Goal: Check status: Check status

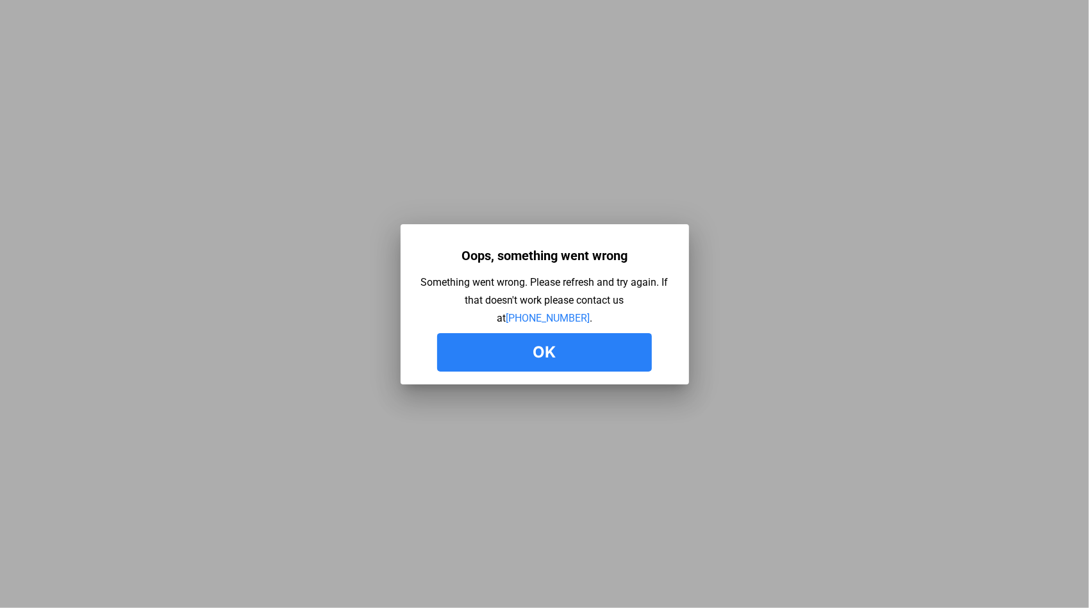
drag, startPoint x: 534, startPoint y: 356, endPoint x: 523, endPoint y: 350, distance: 12.6
click at [535, 358] on button "Ok" at bounding box center [544, 352] width 215 height 38
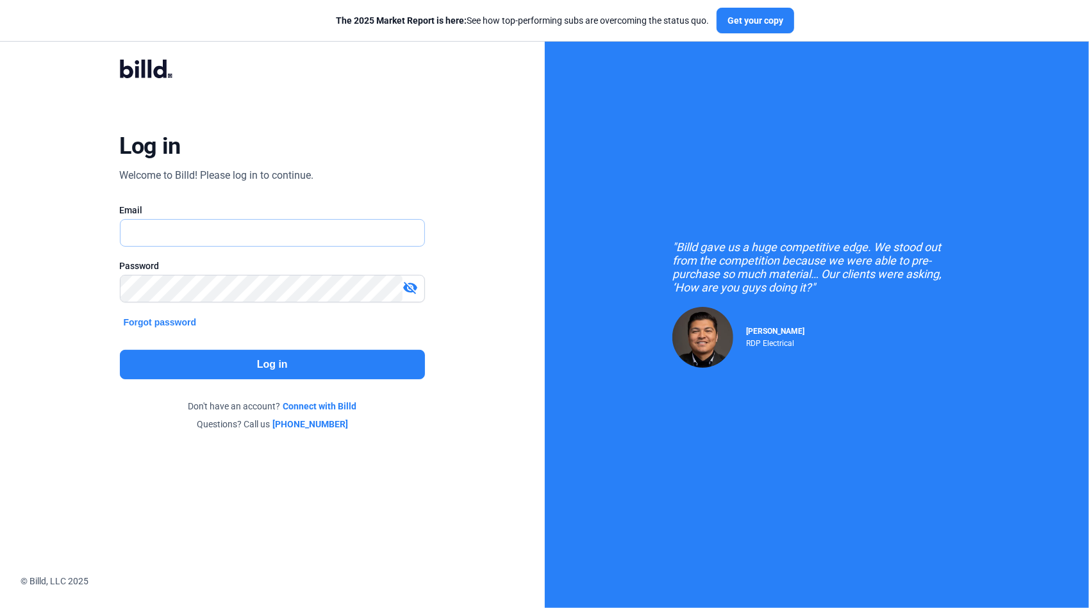
click at [150, 233] on input "text" at bounding box center [266, 233] width 290 height 26
type input "[PERSON_NAME][EMAIL_ADDRESS][DOMAIN_NAME]"
click at [332, 368] on button "Log in" at bounding box center [273, 364] width 306 height 29
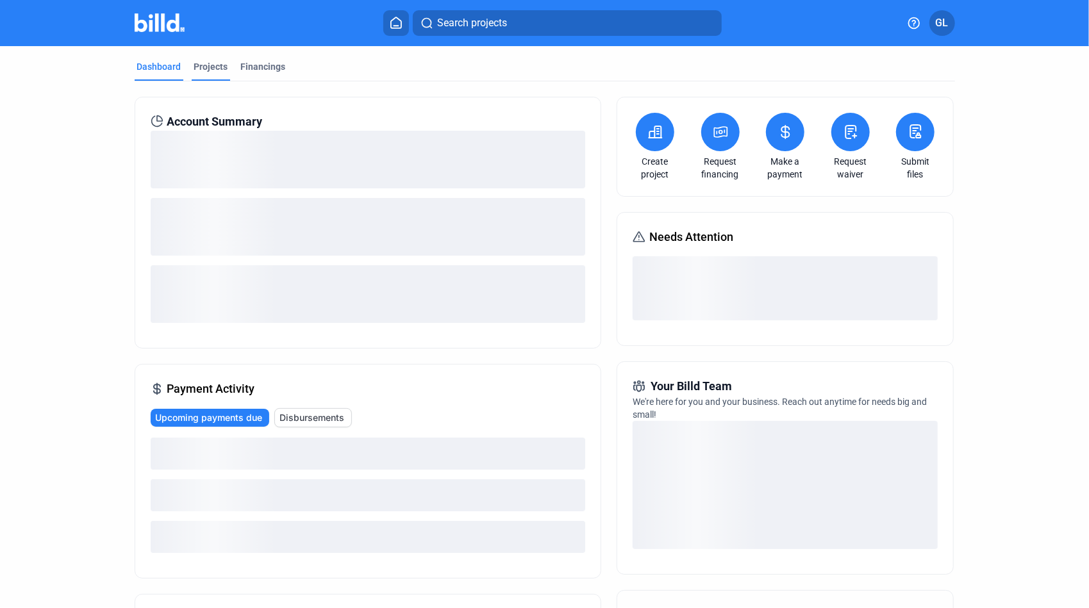
click at [209, 68] on div "Projects" at bounding box center [211, 66] width 34 height 13
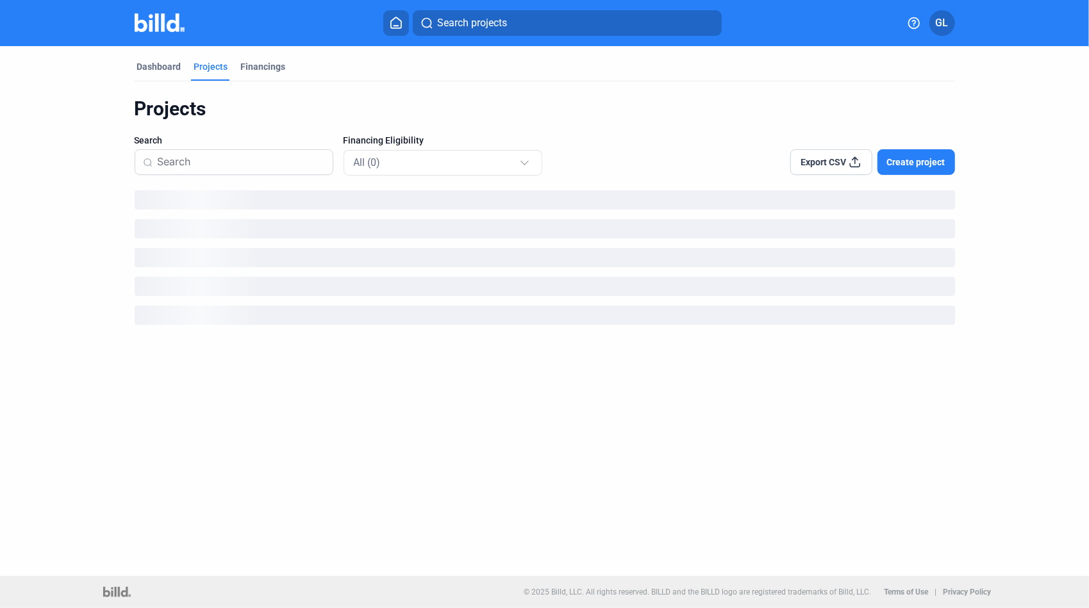
click at [247, 151] on input at bounding box center [241, 162] width 167 height 27
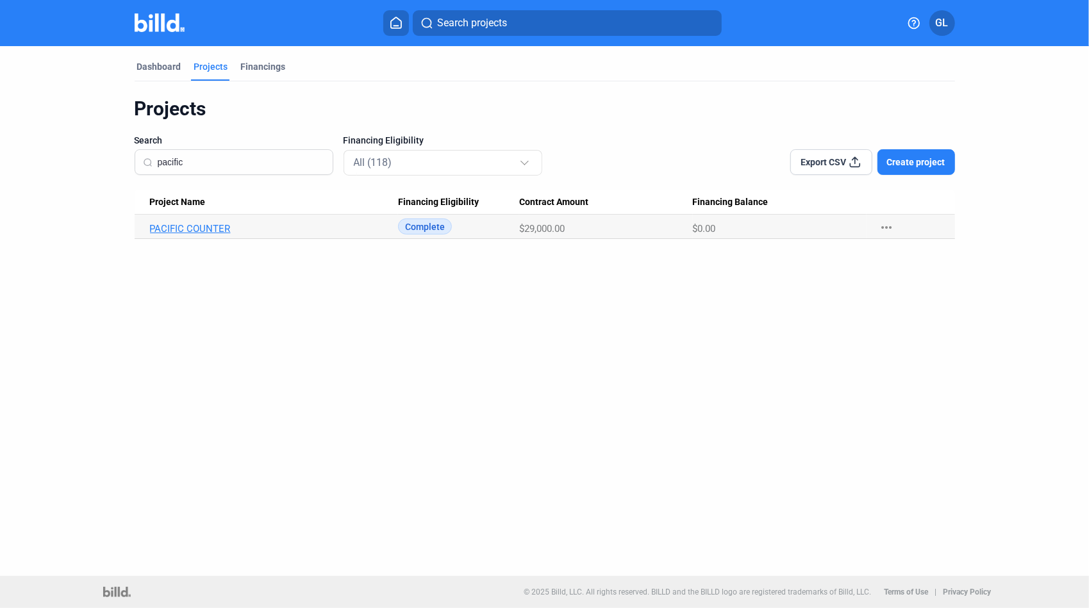
type input "pacific"
click at [207, 231] on link "PACIFIC COUNTER" at bounding box center [274, 229] width 248 height 12
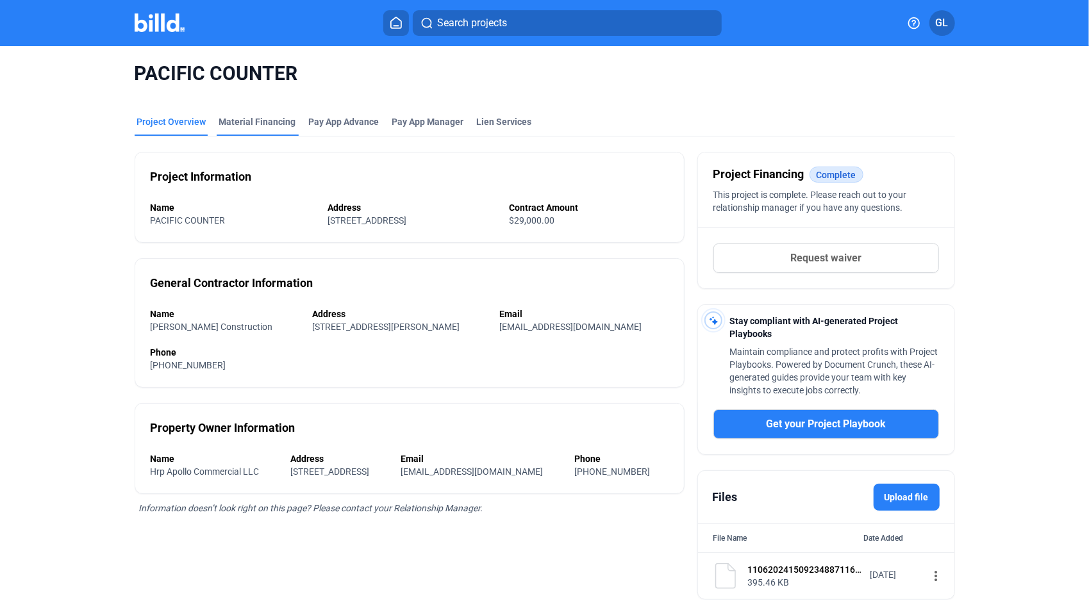
click at [253, 123] on div "Material Financing" at bounding box center [257, 121] width 77 height 13
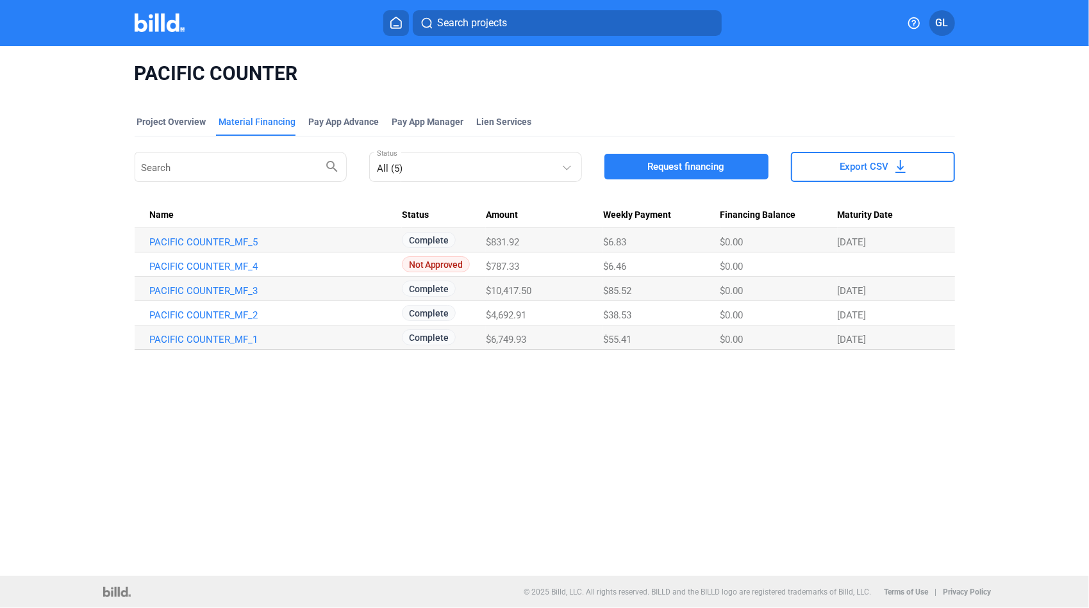
click at [485, 29] on span "Search projects" at bounding box center [472, 22] width 70 height 15
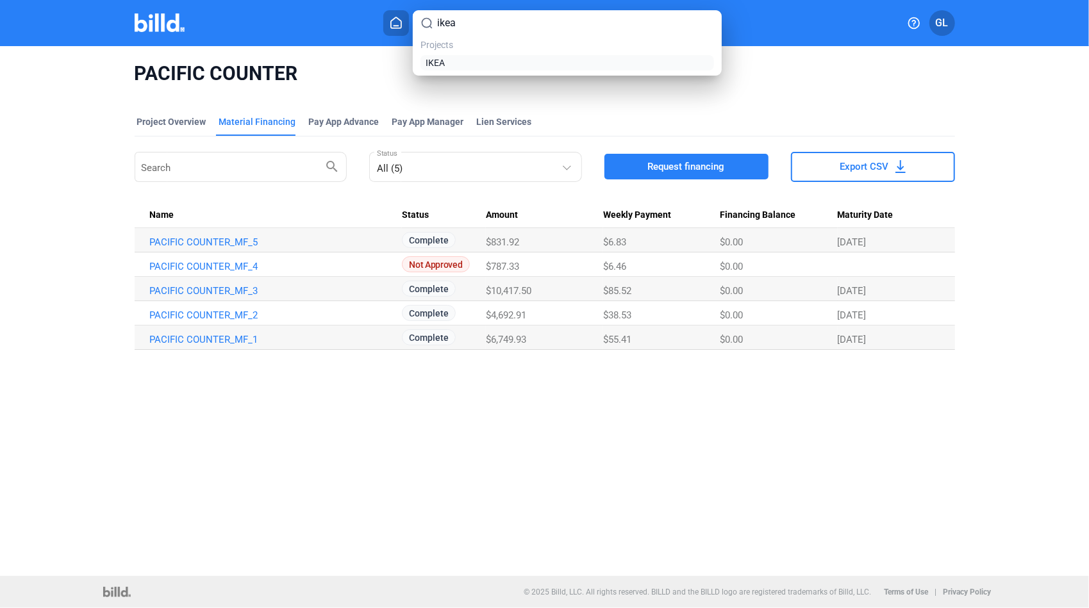
type input "ikea"
click at [440, 58] on span "IKEA" at bounding box center [435, 62] width 19 height 13
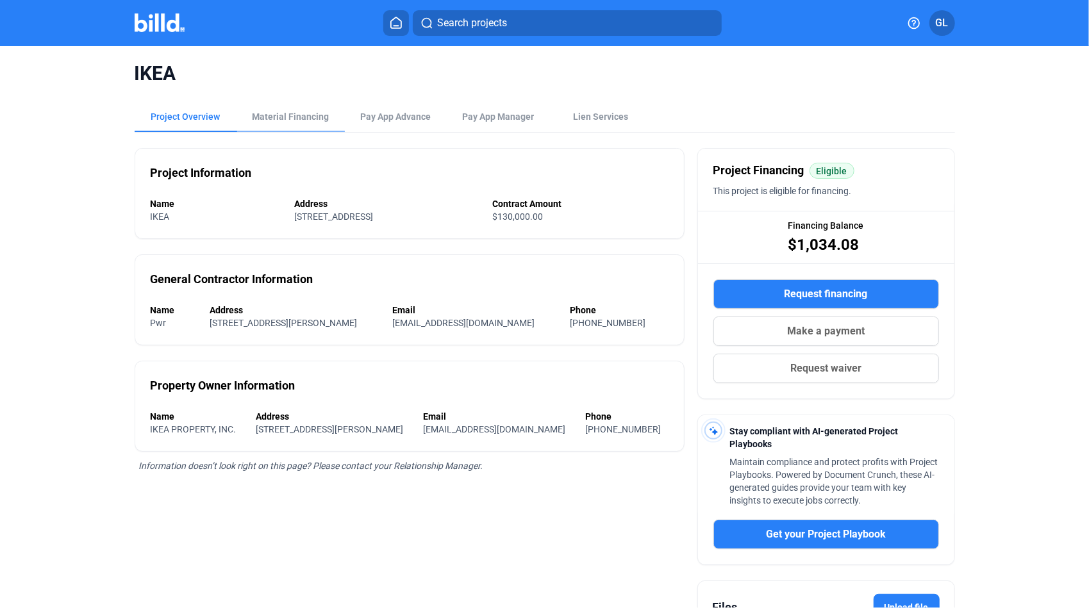
click at [308, 104] on div "IKEA Project Overview Material Financing Pay App Advance Pay App Manager Lien S…" at bounding box center [544, 409] width 915 height 726
drag, startPoint x: 308, startPoint y: 105, endPoint x: 307, endPoint y: 112, distance: 6.4
click at [308, 110] on div "Material Financing" at bounding box center [291, 116] width 108 height 31
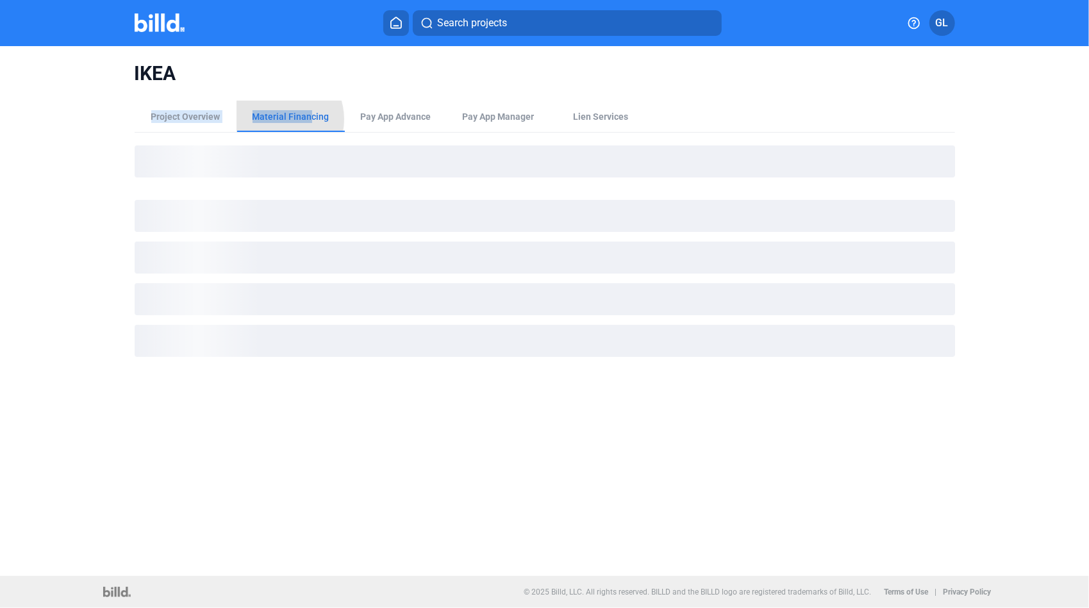
click at [279, 119] on div "Material Financing" at bounding box center [291, 116] width 77 height 13
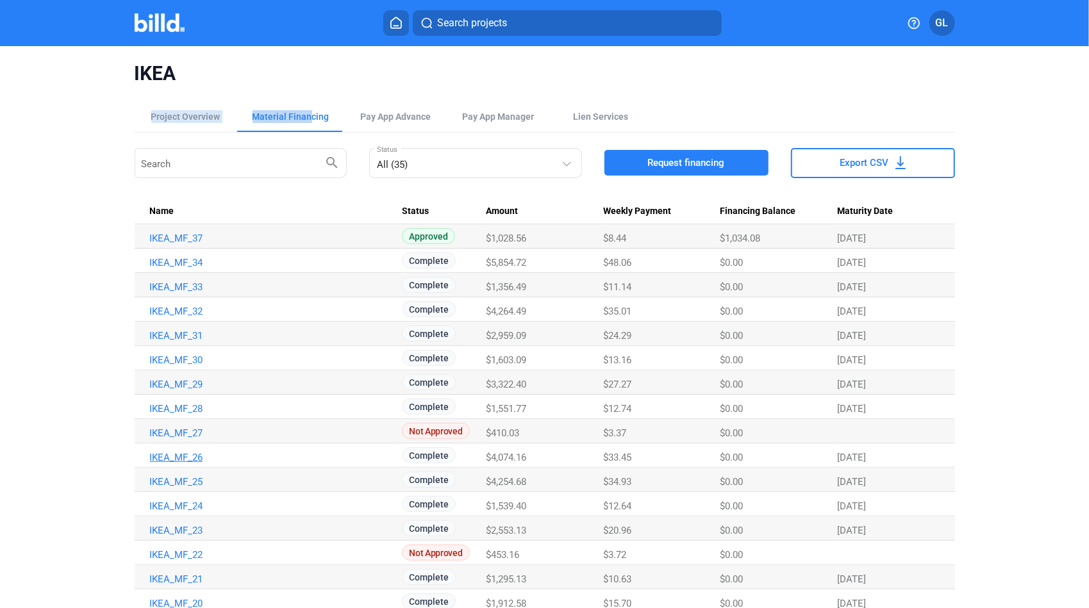
click at [191, 460] on link "IKEA_MF_26" at bounding box center [274, 458] width 248 height 12
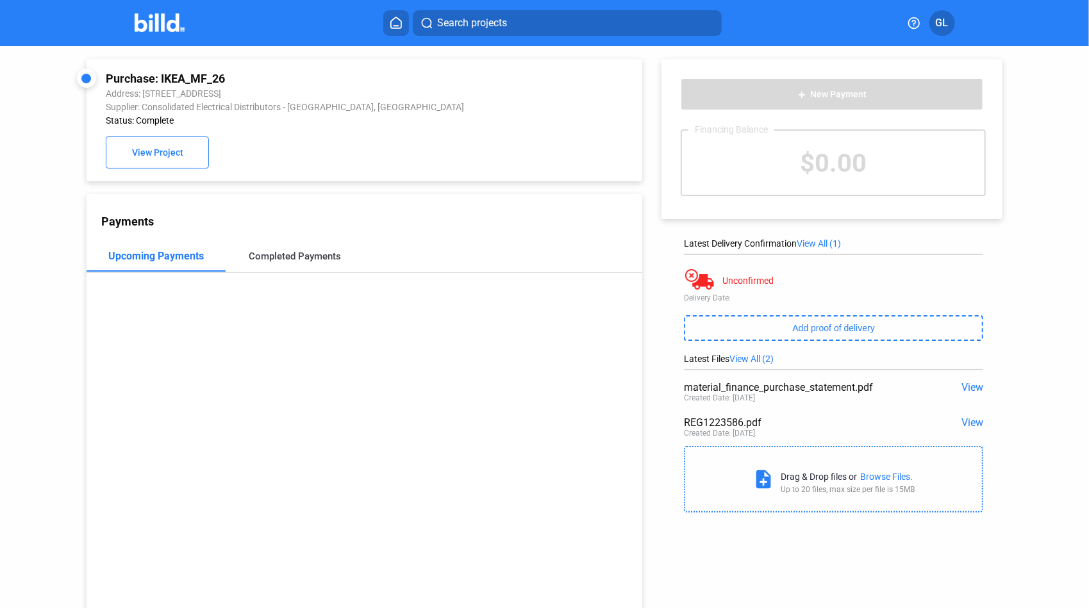
click at [271, 256] on div "Completed Payments" at bounding box center [295, 257] width 92 height 12
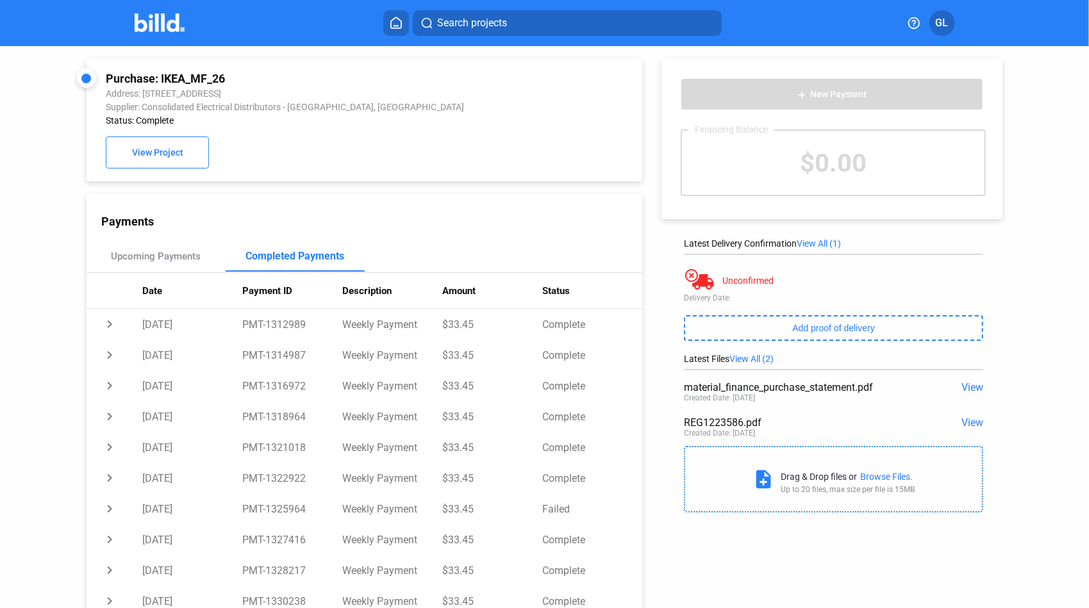
click at [969, 422] on span "View" at bounding box center [973, 423] width 22 height 12
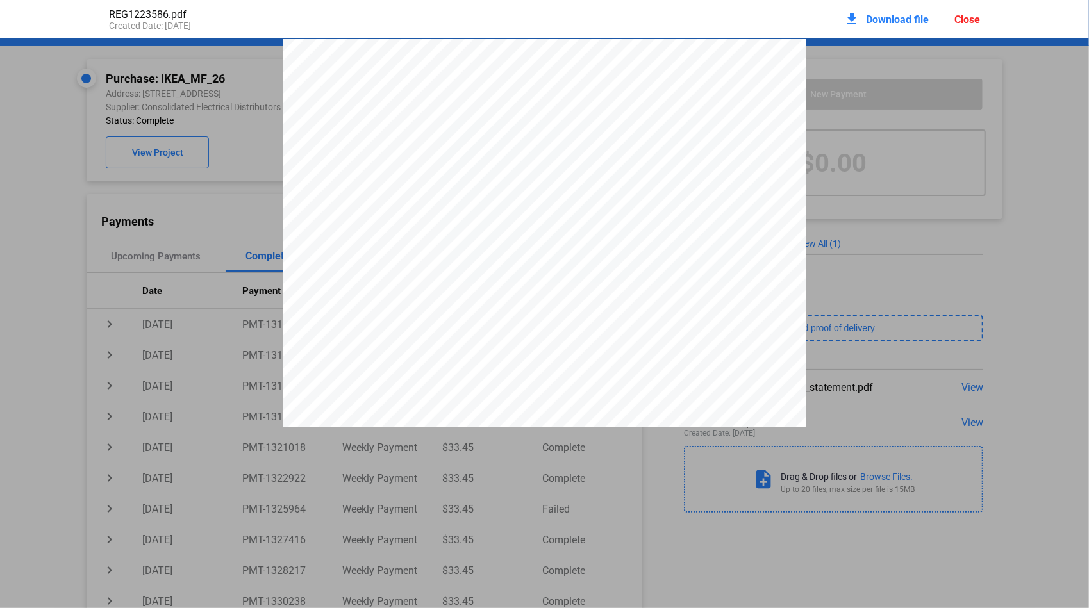
drag, startPoint x: 664, startPoint y: 100, endPoint x: 707, endPoint y: 101, distance: 43.0
click at [707, 99] on span "5617-1223586" at bounding box center [688, 96] width 45 height 8
click at [963, 24] on div "Close" at bounding box center [968, 19] width 26 height 12
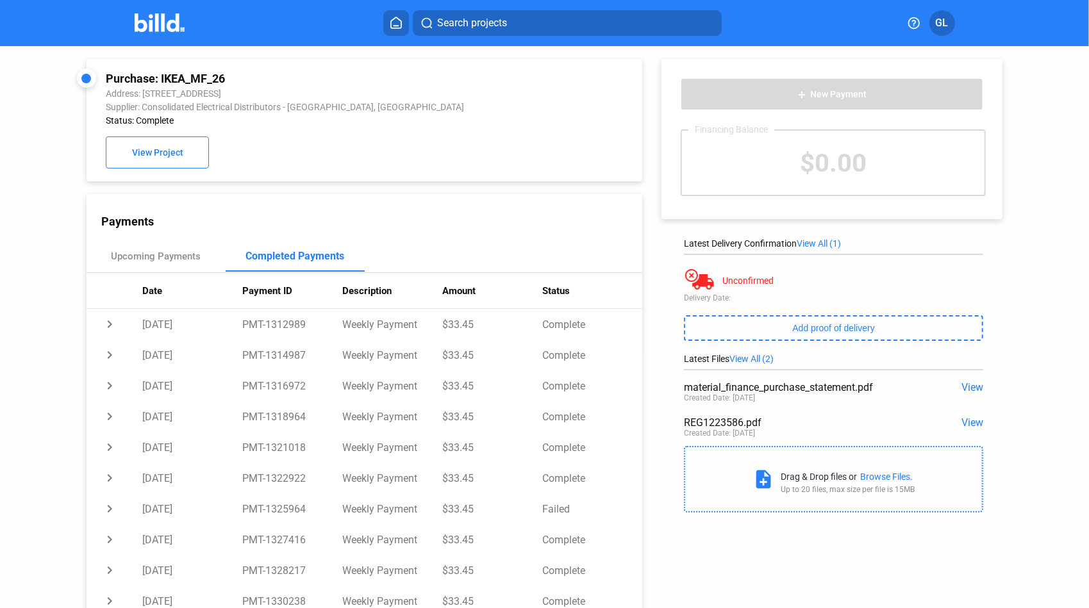
click at [476, 20] on span "Search projects" at bounding box center [472, 22] width 70 height 15
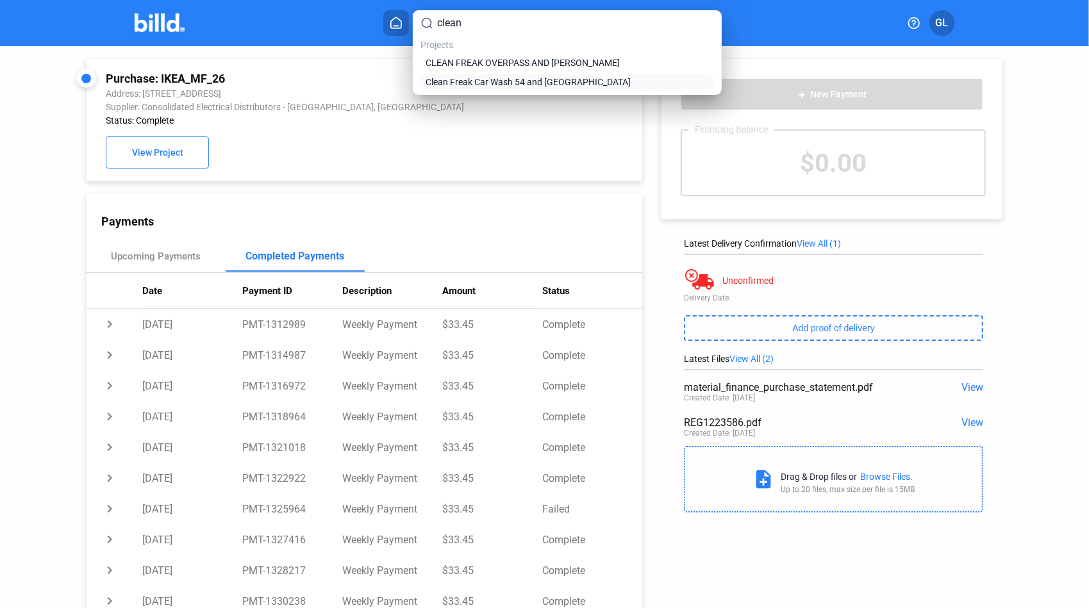
type input "clean"
click at [488, 82] on span "Clean Freak Car Wash 54 and Chapel Crossing" at bounding box center [528, 82] width 205 height 13
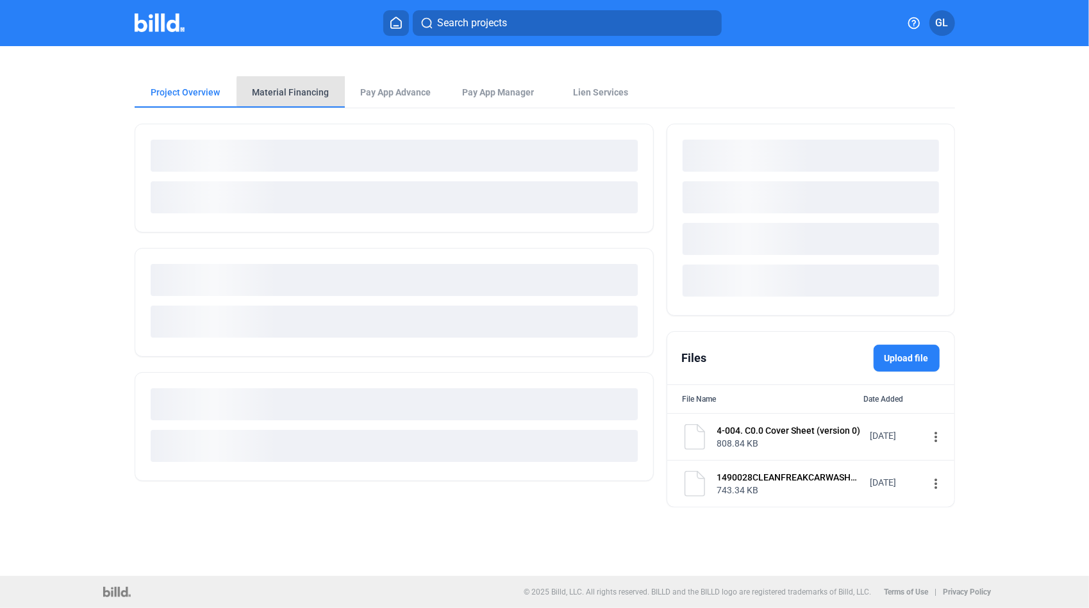
click at [301, 96] on div "Material Financing" at bounding box center [291, 92] width 77 height 13
